Goal: Information Seeking & Learning: Check status

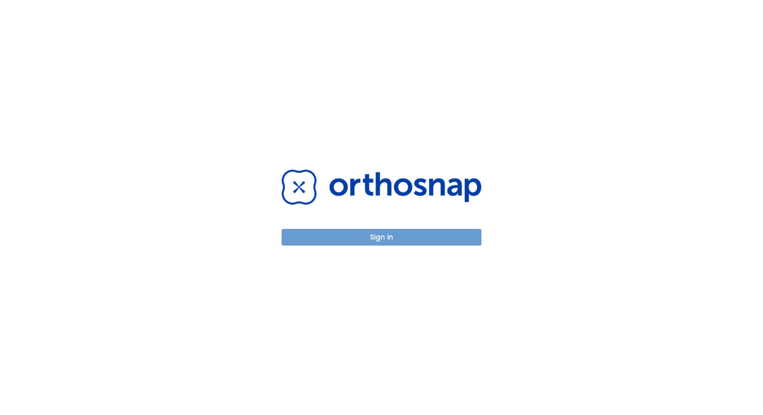
click at [364, 238] on button "Sign in" at bounding box center [381, 237] width 200 height 17
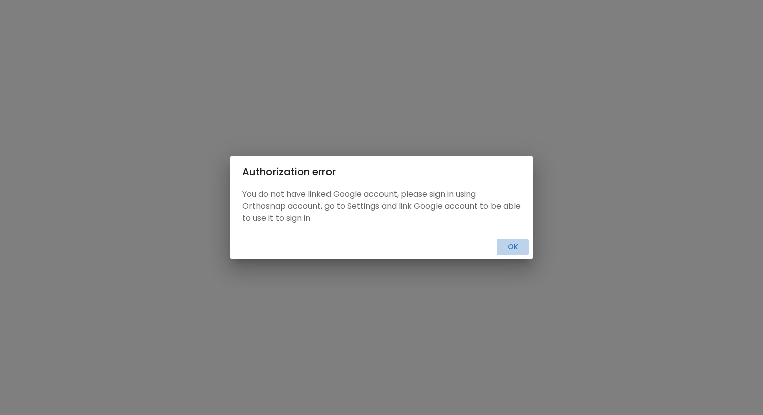
click at [514, 246] on button "Ok" at bounding box center [512, 247] width 32 height 17
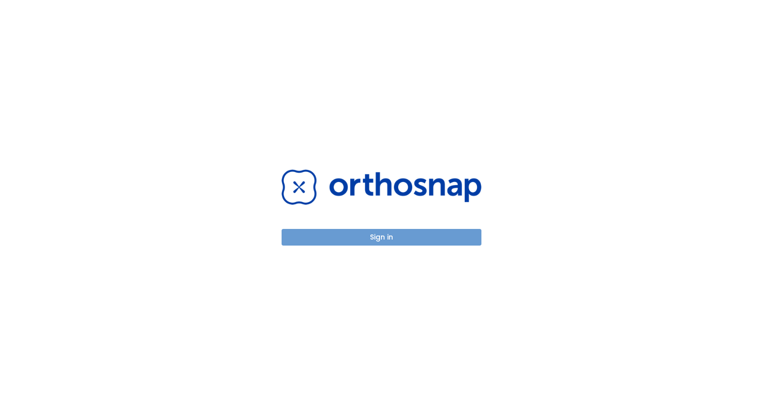
click at [416, 238] on button "Sign in" at bounding box center [381, 237] width 200 height 17
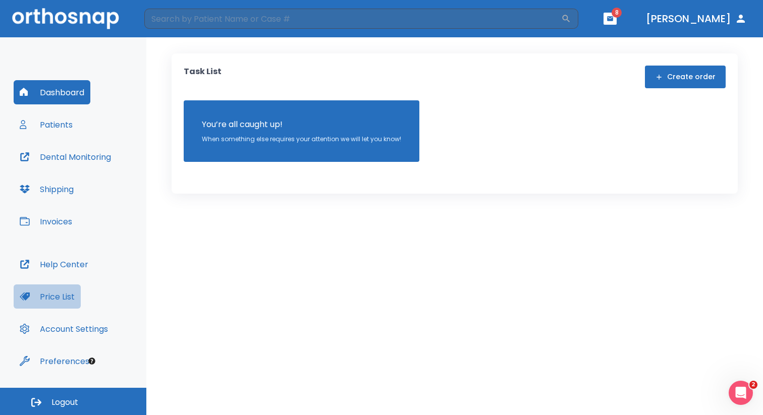
click at [68, 297] on button "Price List" at bounding box center [47, 297] width 67 height 24
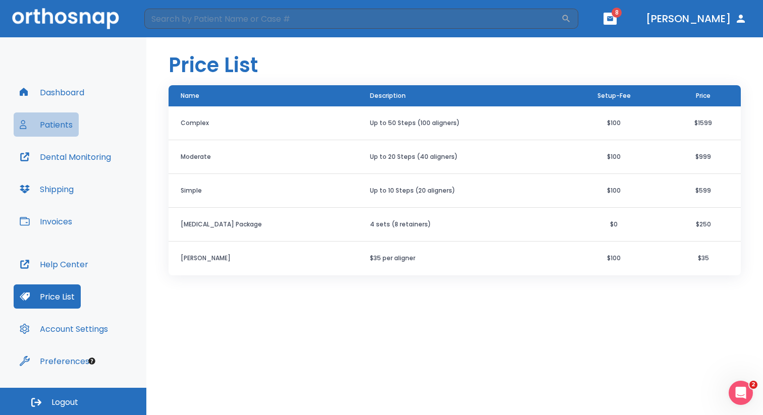
click at [60, 121] on button "Patients" at bounding box center [46, 124] width 65 height 24
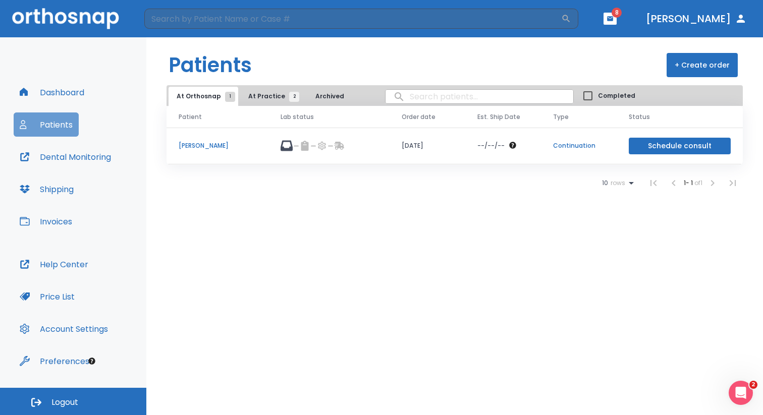
click at [58, 125] on button "Patients" at bounding box center [46, 124] width 65 height 24
click at [57, 125] on button "Patients" at bounding box center [46, 124] width 65 height 24
click at [52, 133] on button "Patients" at bounding box center [46, 124] width 65 height 24
click at [189, 144] on p "Hoang Tang" at bounding box center [218, 145] width 78 height 9
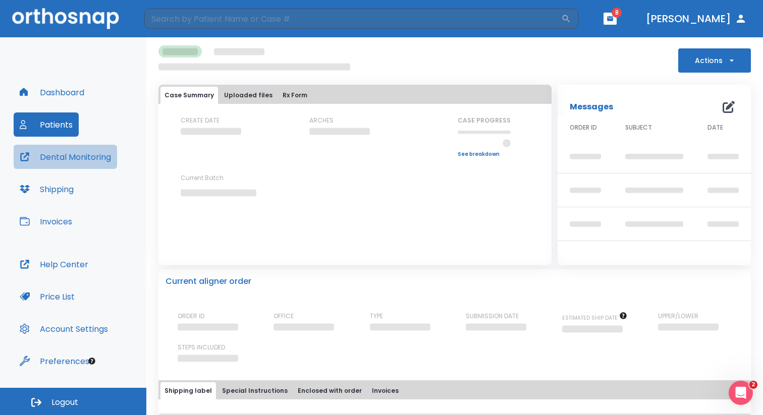
click at [74, 159] on button "Dental Monitoring" at bounding box center [65, 157] width 103 height 24
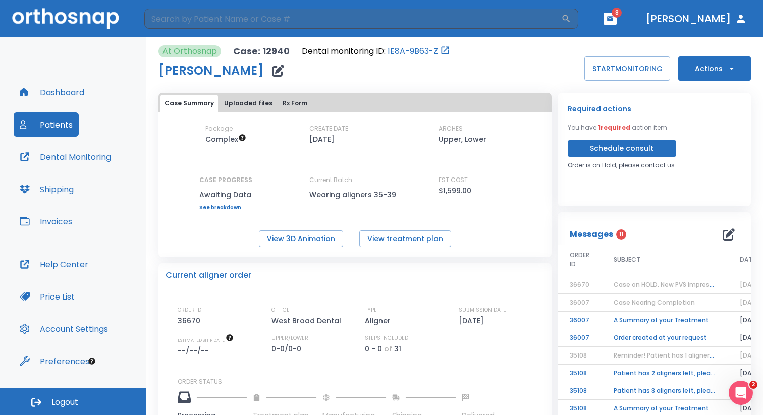
click at [241, 104] on button "Uploaded files" at bounding box center [248, 103] width 57 height 17
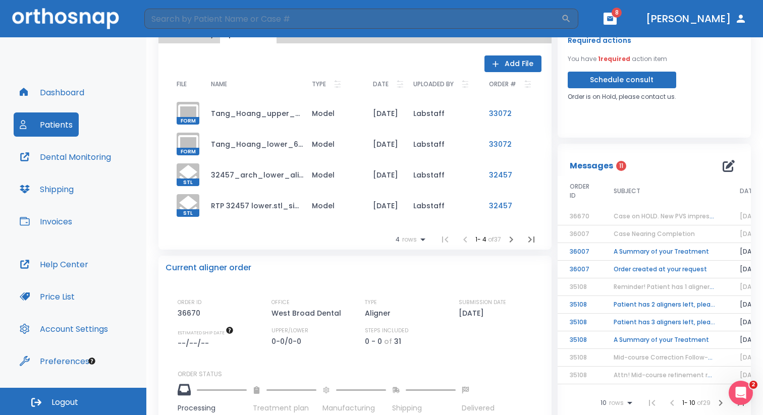
scroll to position [46, 0]
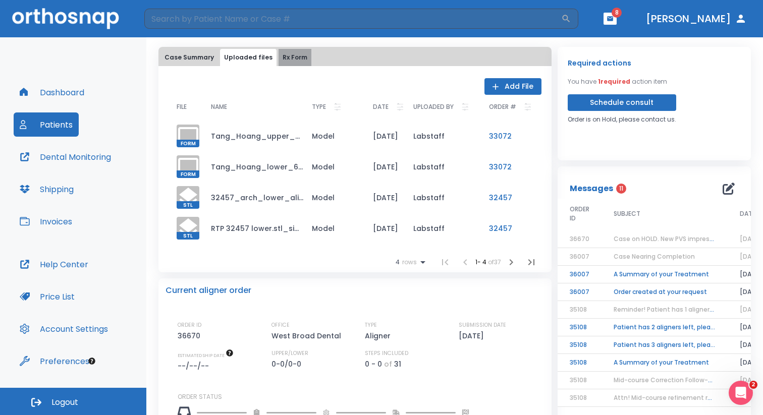
click at [288, 60] on button "Rx Form" at bounding box center [294, 57] width 33 height 17
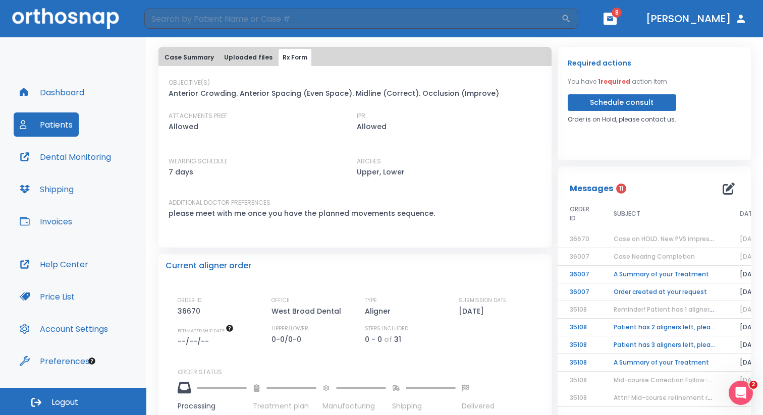
click at [254, 53] on button "Uploaded files" at bounding box center [248, 57] width 57 height 17
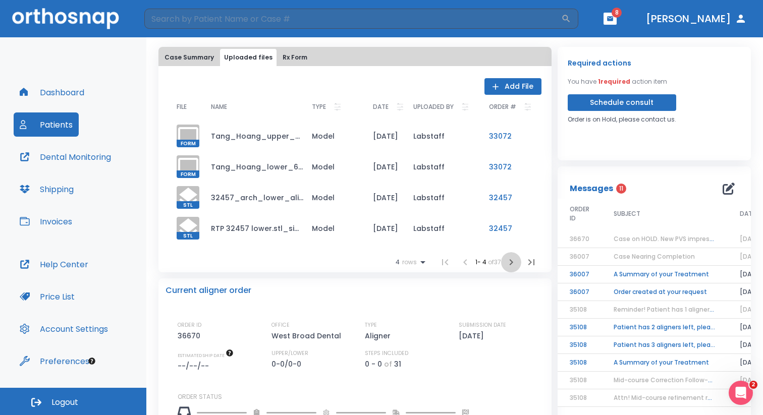
click at [509, 264] on icon "button" at bounding box center [511, 262] width 4 height 6
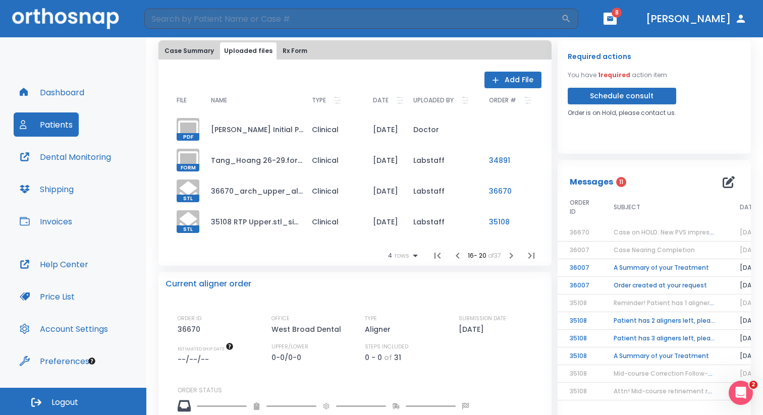
scroll to position [0, 0]
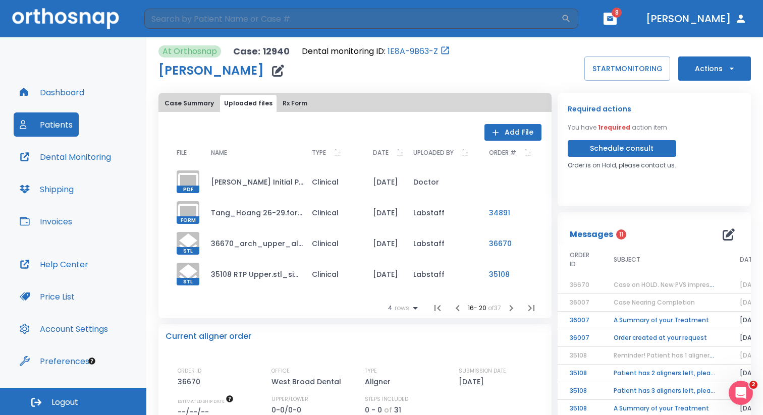
click at [266, 180] on td "H. Toang Initial Pictures.pdf" at bounding box center [253, 181] width 101 height 31
click at [265, 208] on td "Tang_Hoang 26-29.form" at bounding box center [253, 212] width 101 height 31
click at [513, 134] on button "Add File" at bounding box center [512, 132] width 57 height 17
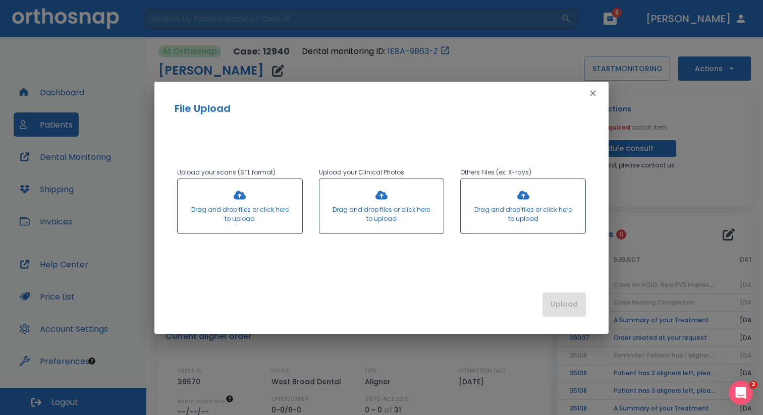
click at [591, 88] on icon "button" at bounding box center [593, 93] width 10 height 10
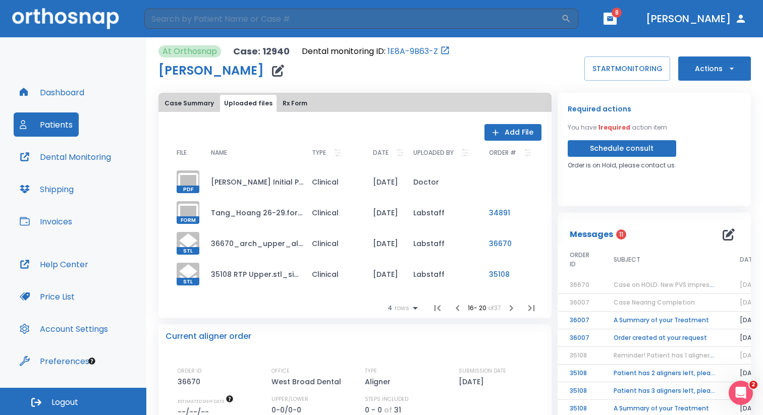
click at [613, 21] on icon "button" at bounding box center [610, 18] width 6 height 5
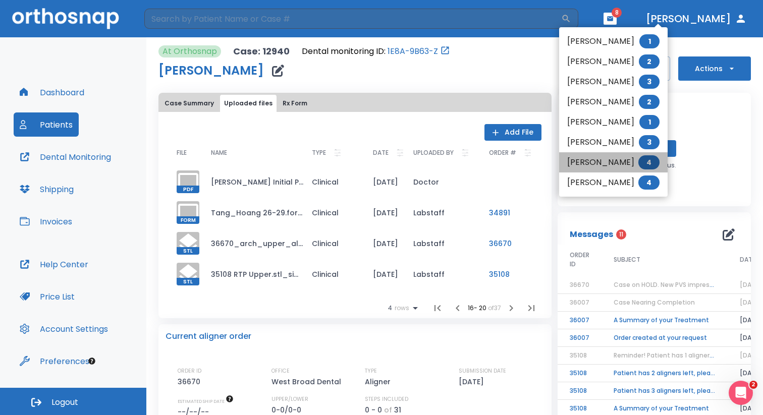
click at [613, 160] on li "Yash Khemani 4" at bounding box center [613, 162] width 108 height 20
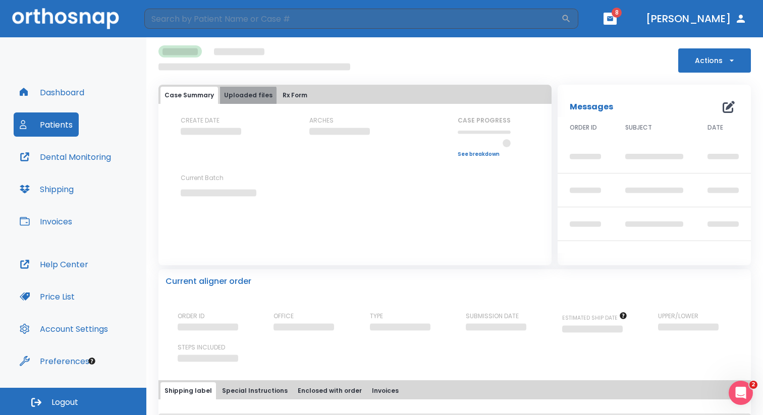
click at [246, 96] on button "Uploaded files" at bounding box center [248, 95] width 57 height 17
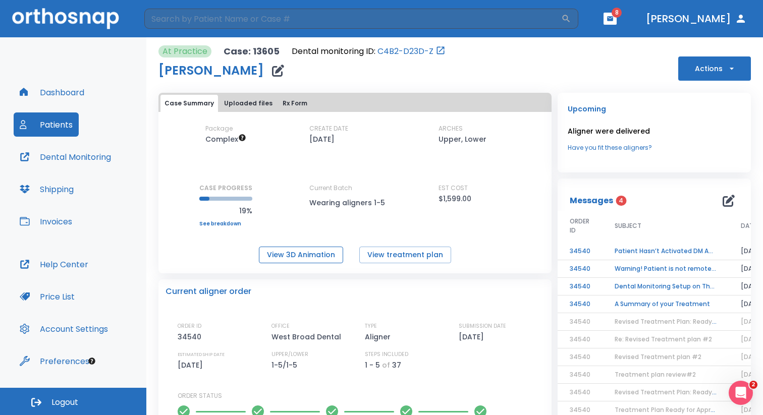
click at [304, 257] on button "View 3D Animation" at bounding box center [301, 255] width 84 height 17
click at [253, 103] on button "Uploaded files" at bounding box center [248, 103] width 57 height 17
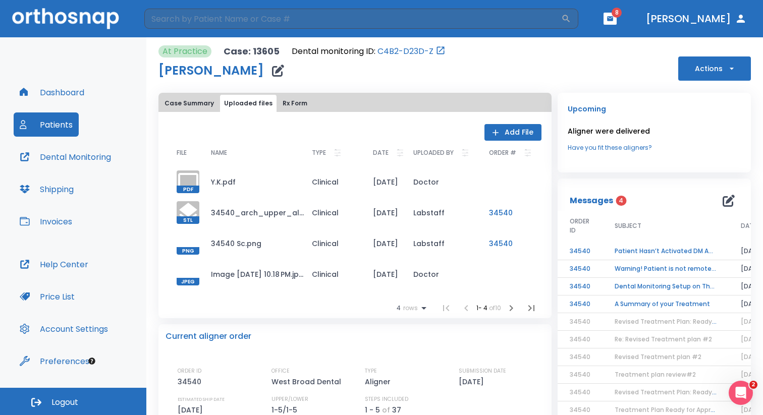
click at [233, 274] on td "Image 4-30-25 at 10.18 PM.jpeg" at bounding box center [253, 274] width 101 height 31
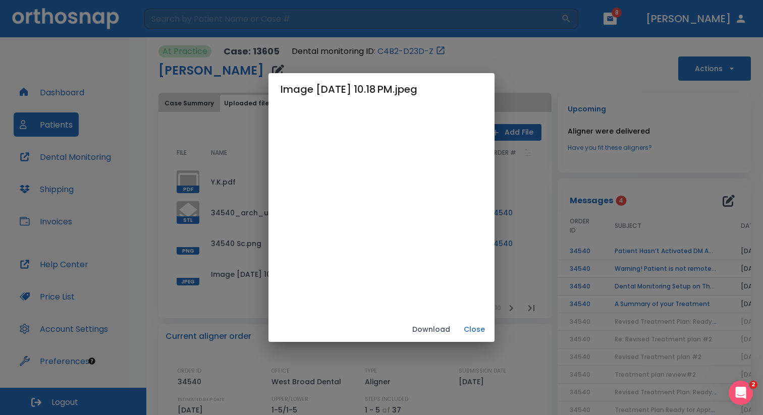
click at [381, 206] on img at bounding box center [381, 206] width 0 height 0
